Goal: Task Accomplishment & Management: Manage account settings

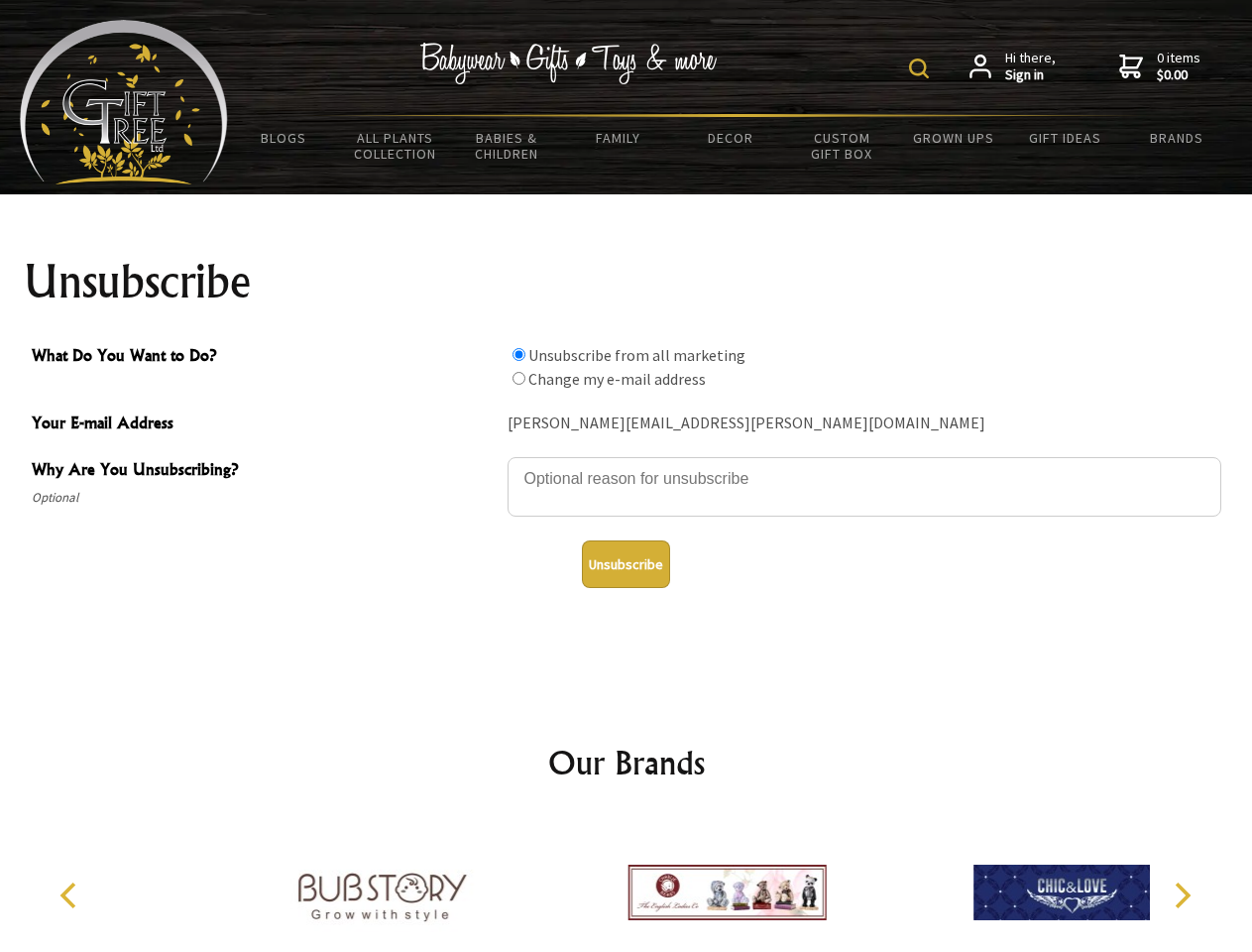
click at [922, 69] on img at bounding box center [919, 69] width 20 height 20
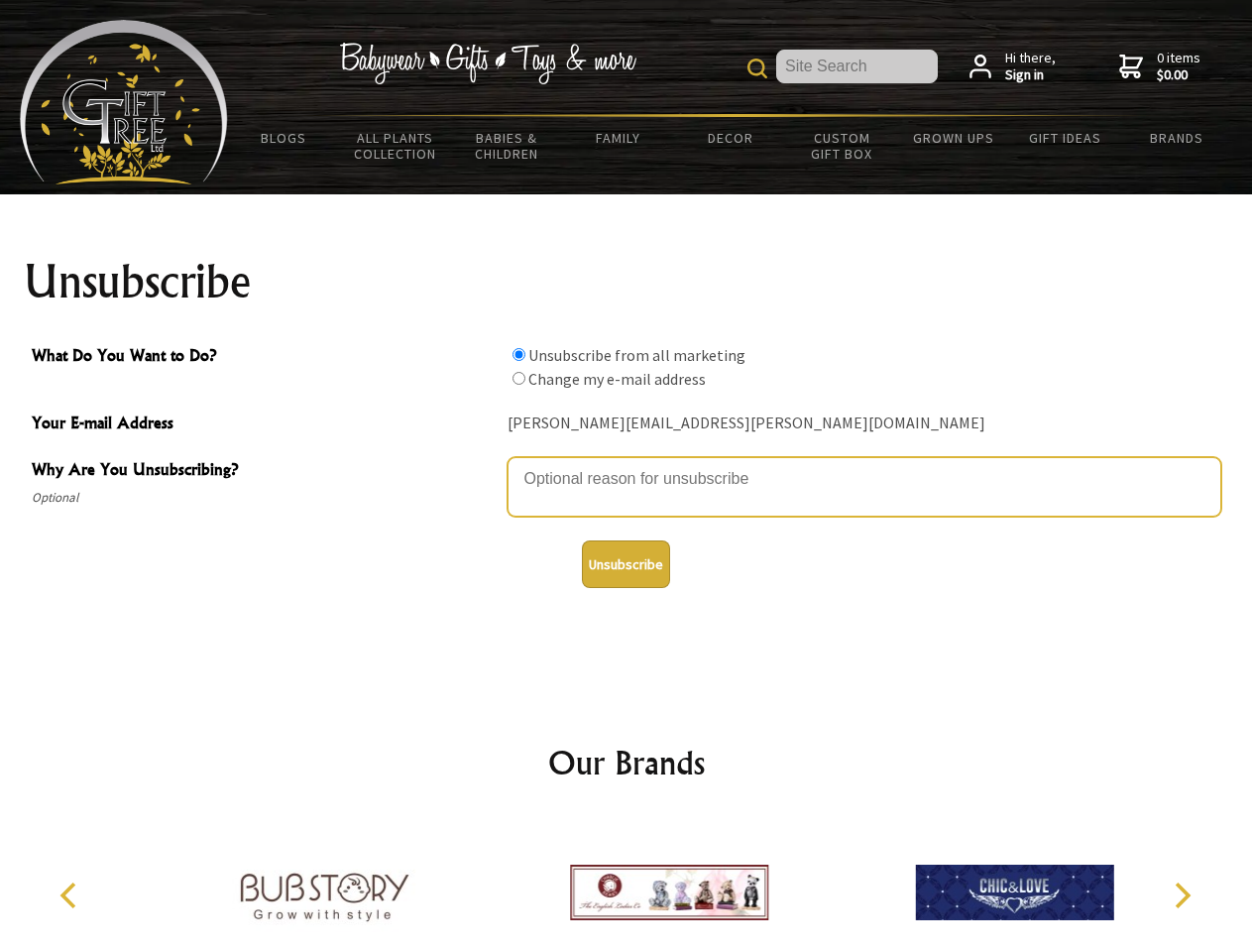
click at [626, 464] on textarea "Why Are You Unsubscribing?" at bounding box center [864, 487] width 713 height 60
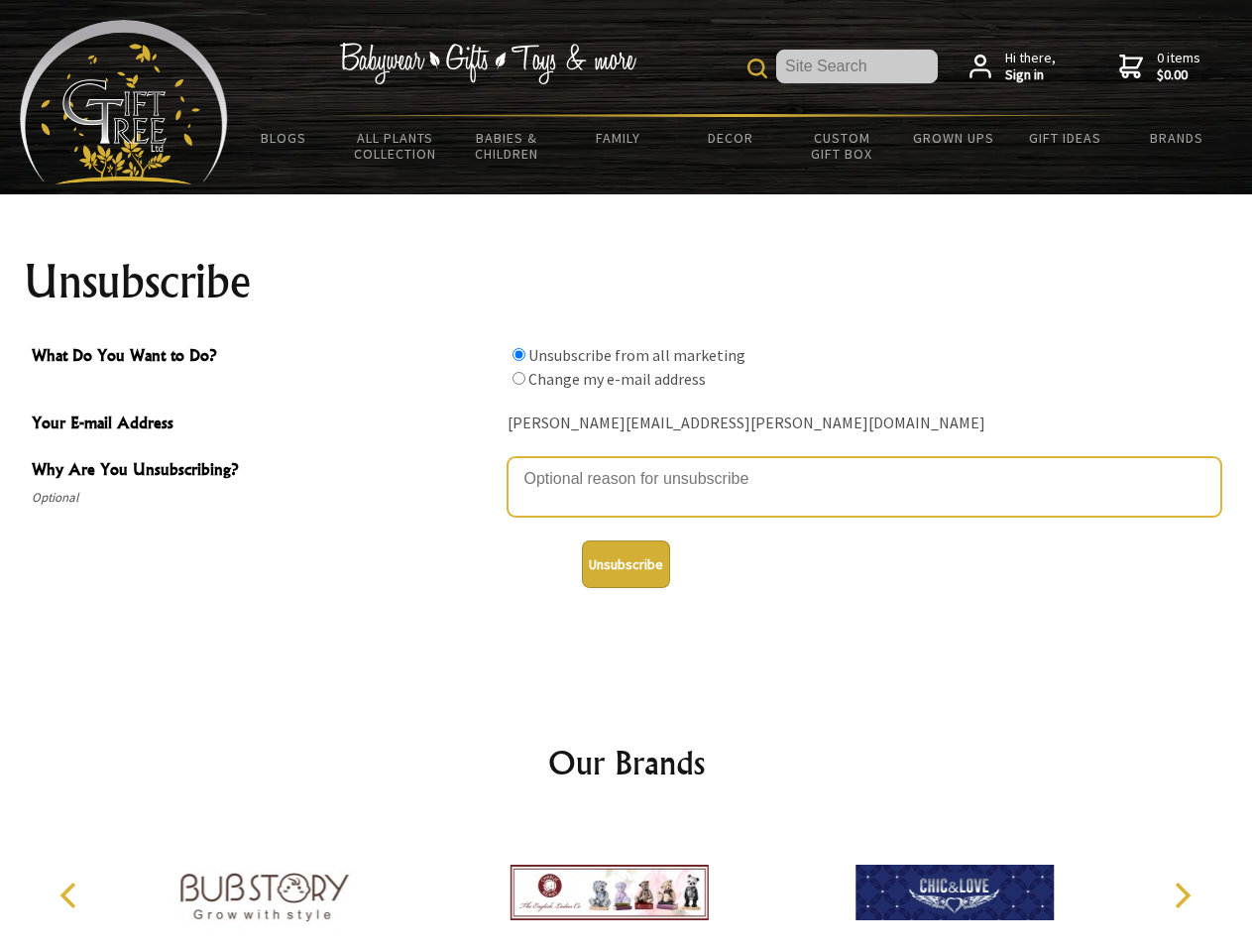
click at [519, 354] on input "What Do You Want to Do?" at bounding box center [519, 354] width 13 height 13
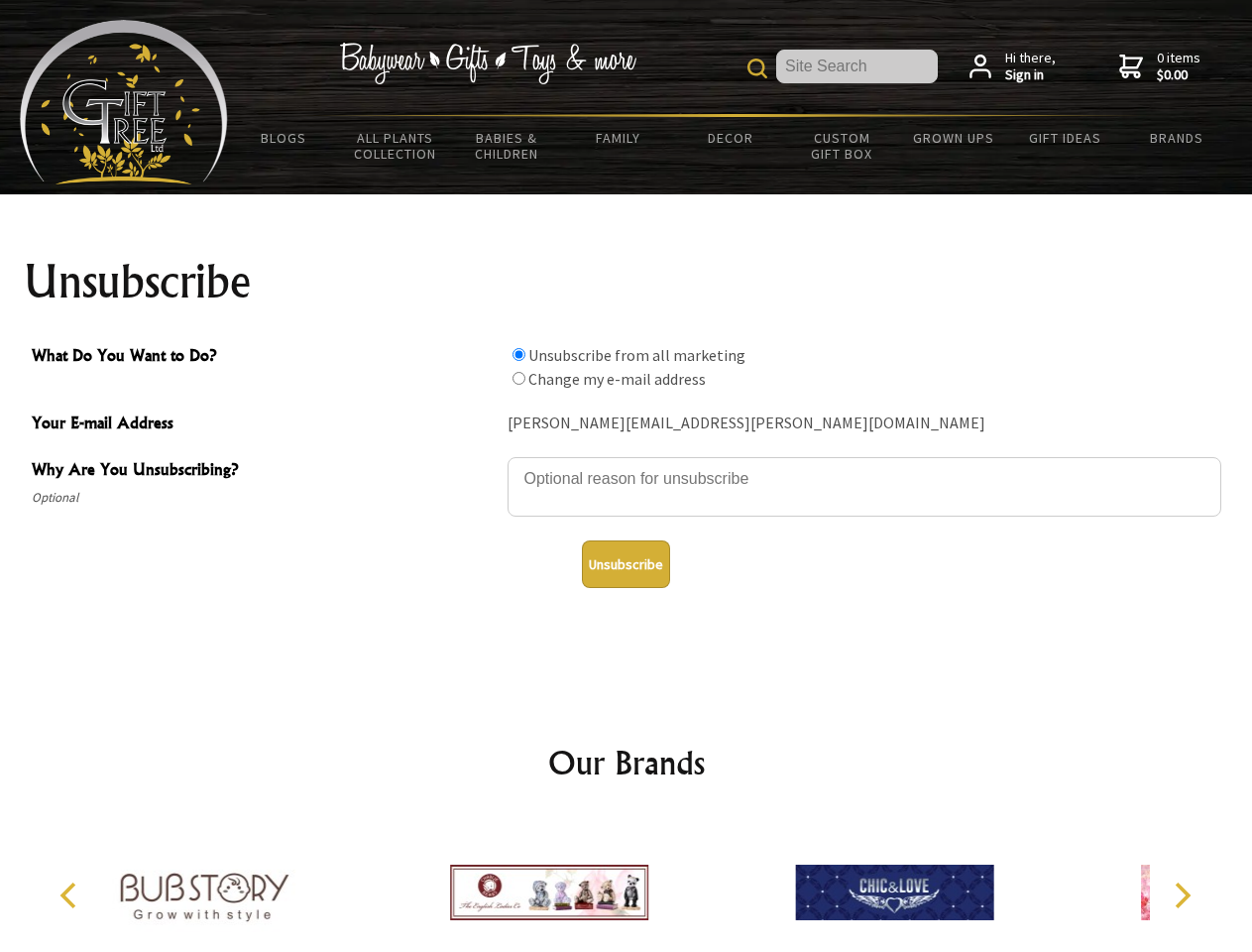
click at [519, 378] on input "What Do You Want to Do?" at bounding box center [519, 378] width 13 height 13
radio input "true"
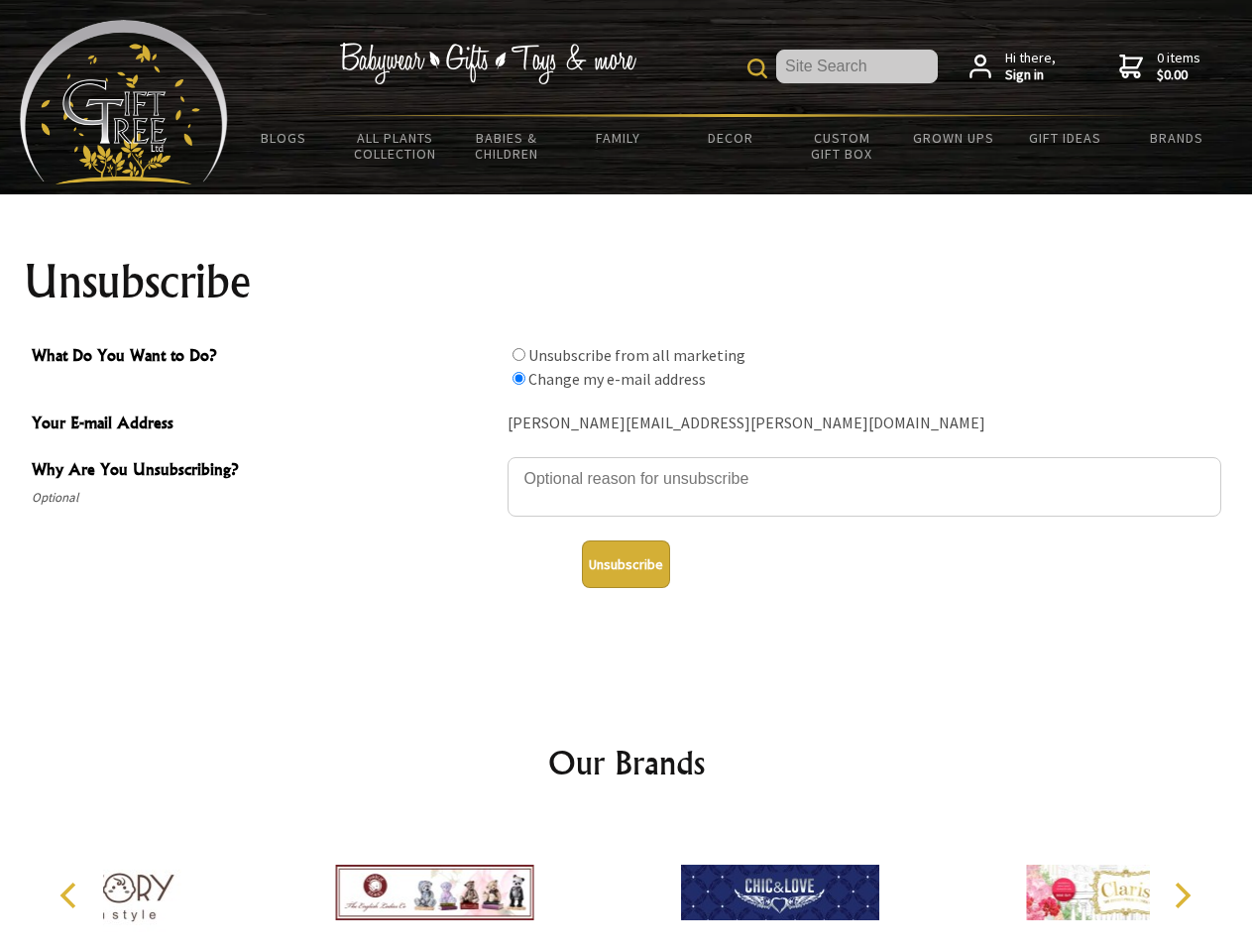
click at [625, 564] on button "Unsubscribe" at bounding box center [625, 564] width 88 height 48
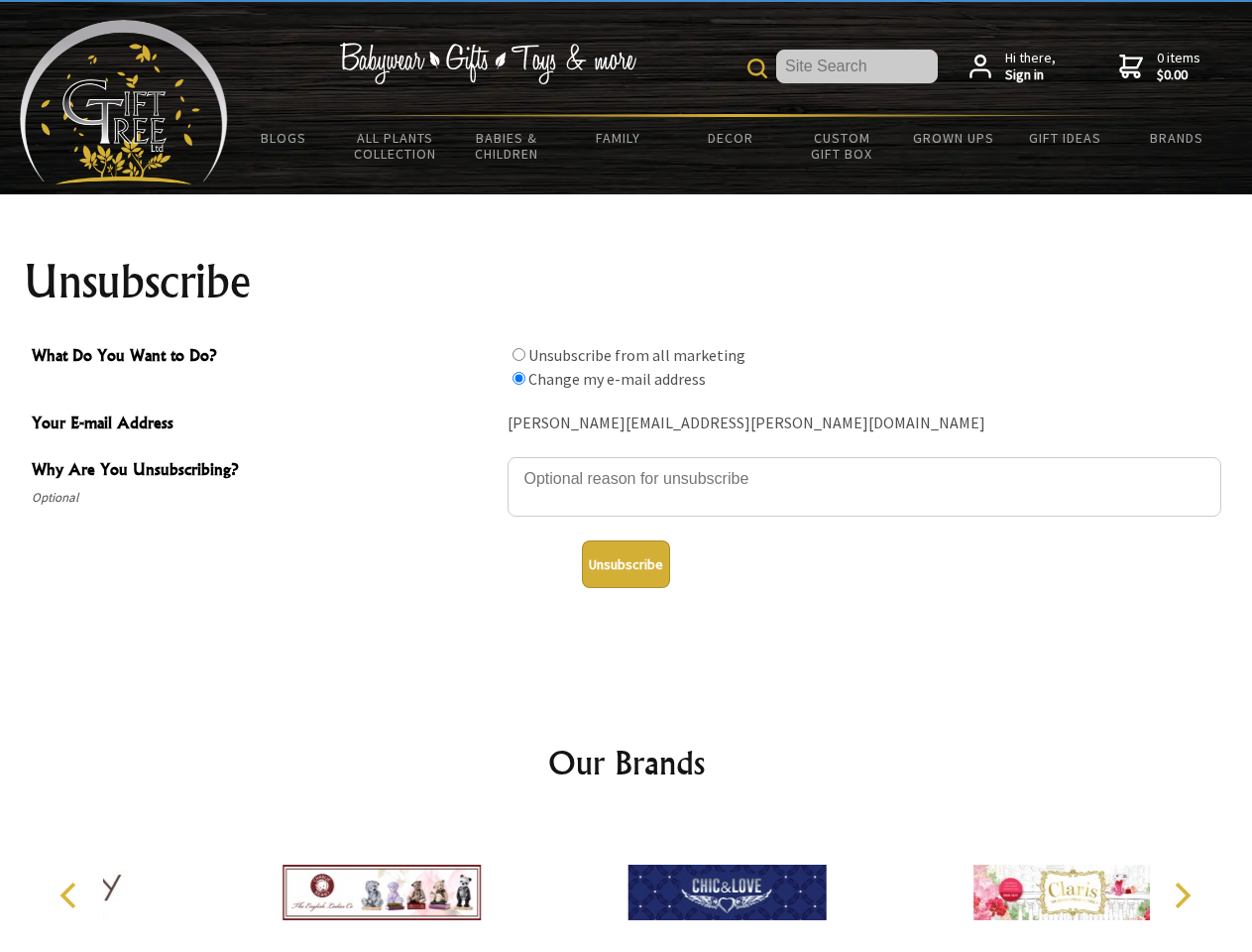
click at [627, 884] on img at bounding box center [725, 892] width 198 height 149
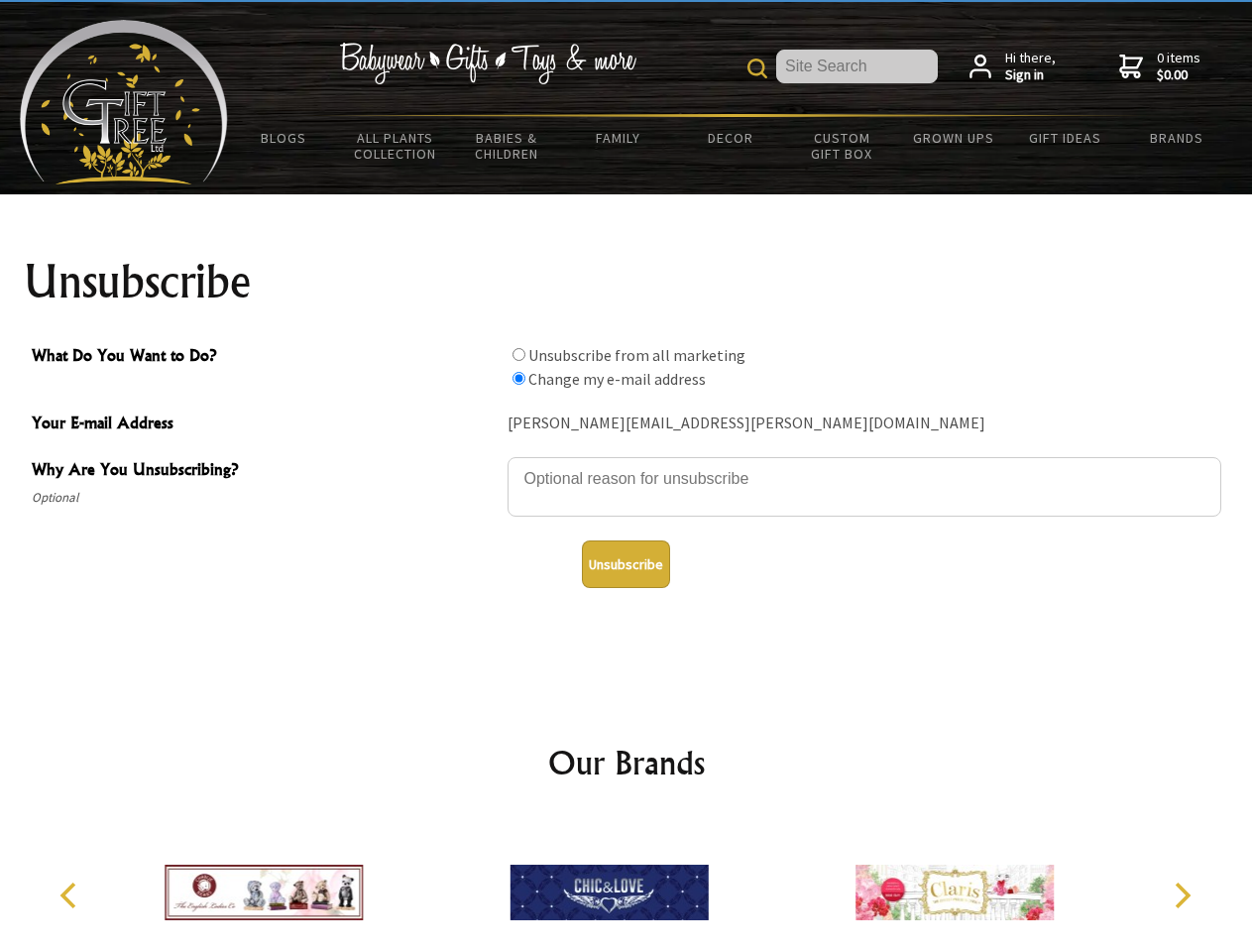
click at [72, 895] on icon "Previous" at bounding box center [71, 895] width 26 height 26
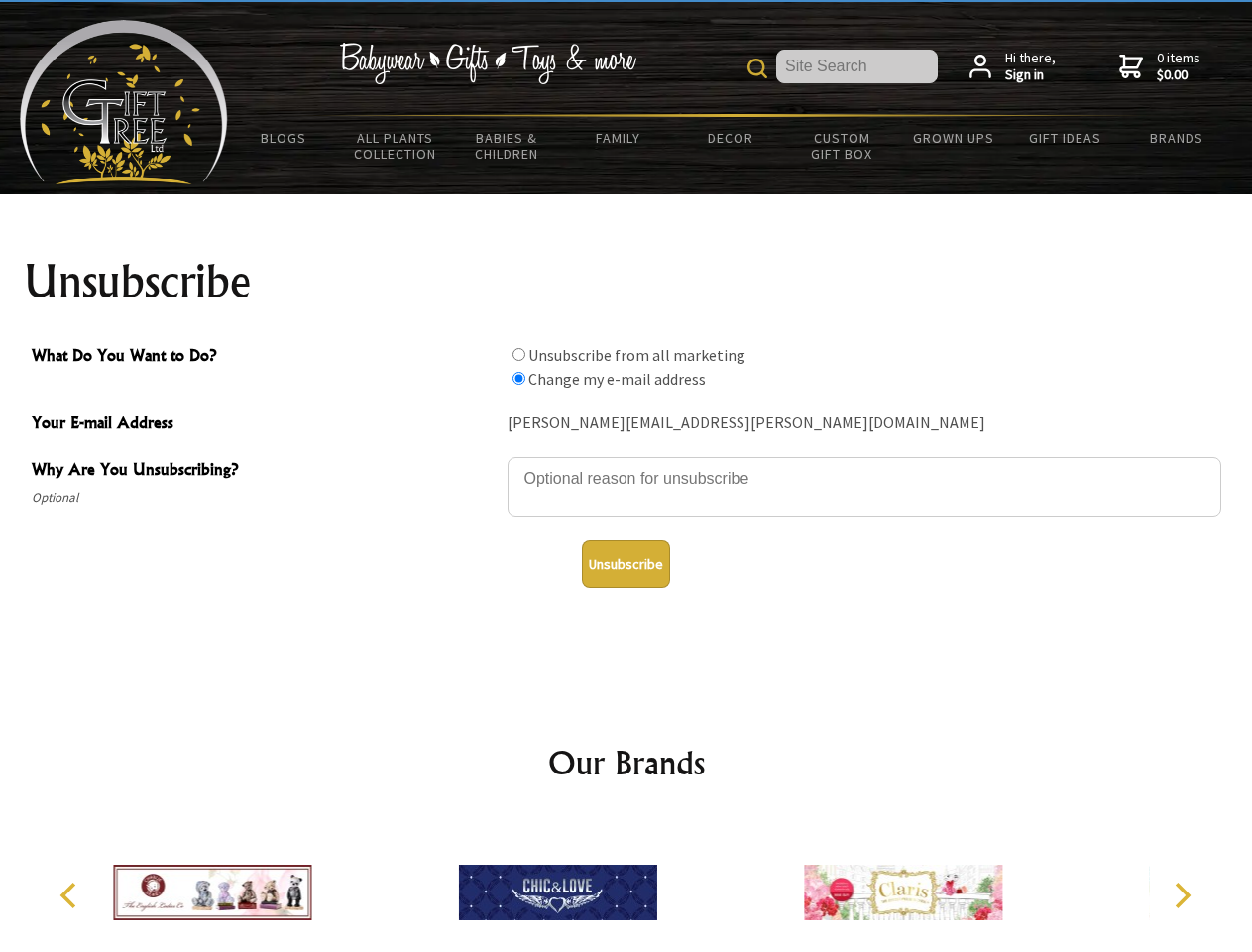
click at [1181, 895] on icon "Next" at bounding box center [1180, 895] width 26 height 26
